Goal: Transaction & Acquisition: Obtain resource

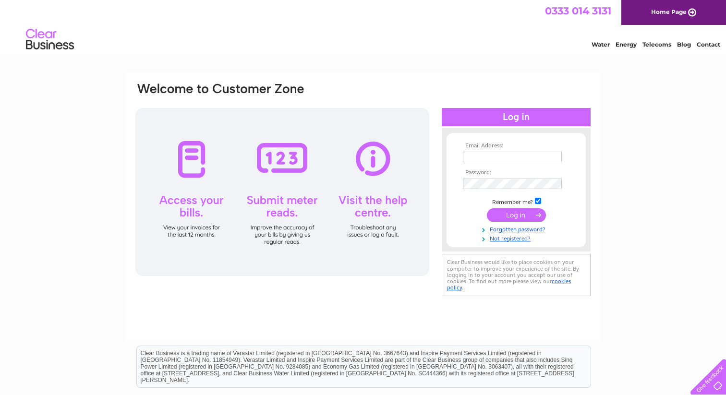
click at [501, 156] on input "text" at bounding box center [512, 157] width 99 height 11
type input "welling@kailashmomo.net"
click at [521, 213] on input "submit" at bounding box center [516, 215] width 59 height 13
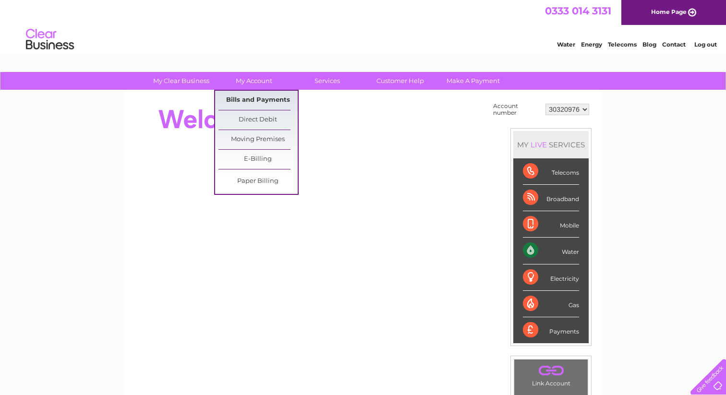
click at [247, 99] on link "Bills and Payments" at bounding box center [258, 100] width 79 height 19
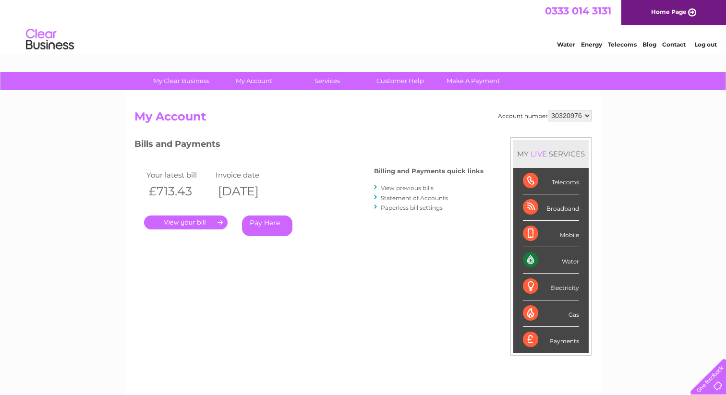
click at [188, 219] on link "." at bounding box center [186, 223] width 84 height 14
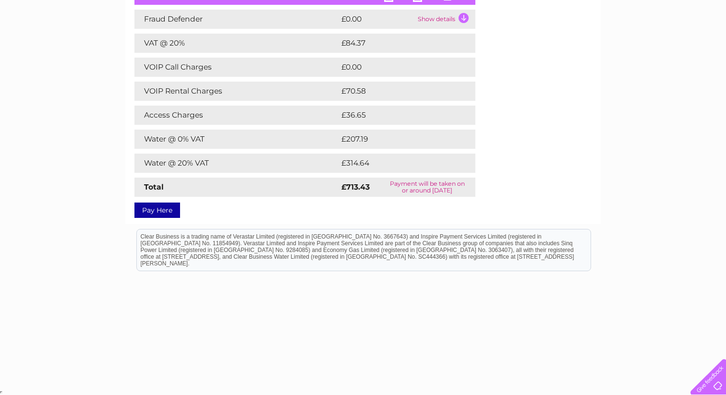
scroll to position [85, 0]
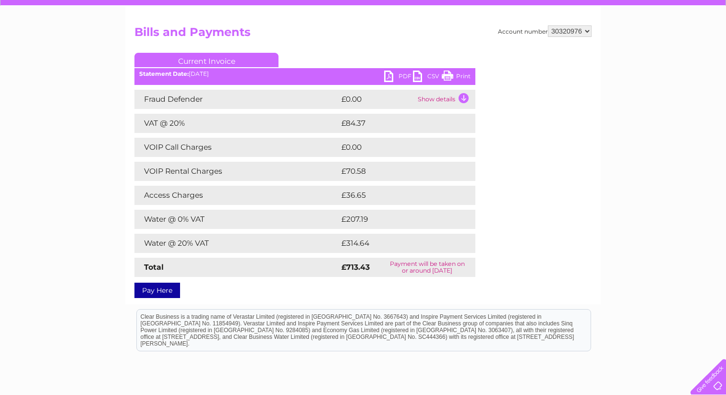
click at [375, 75] on div "Statement Date: [DATE]" at bounding box center [304, 74] width 341 height 7
click at [382, 74] on div "Statement Date: 09/10/2025" at bounding box center [304, 74] width 341 height 7
click at [387, 75] on link "PDF" at bounding box center [398, 78] width 29 height 14
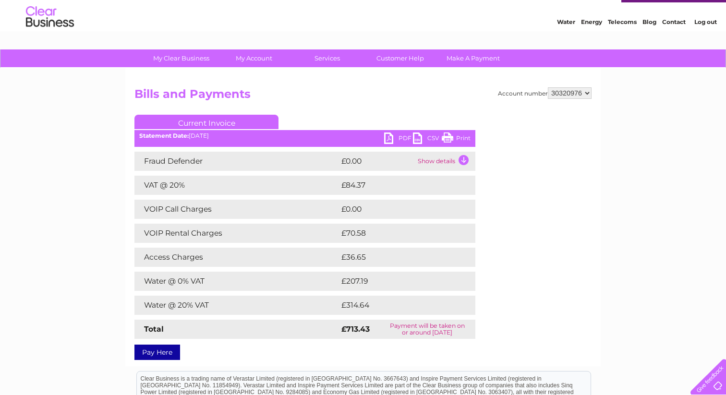
scroll to position [23, 0]
click at [37, 195] on div "My Clear Business Login Details My Details My Preferences Link Account My Accou…" at bounding box center [363, 289] width 726 height 481
